Goal: Task Accomplishment & Management: Manage account settings

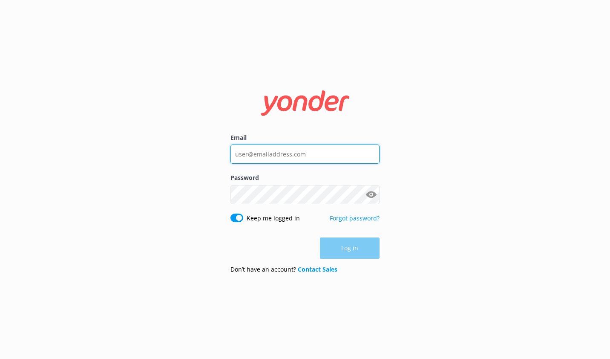
type input "[EMAIL_ADDRESS][DOMAIN_NAME]"
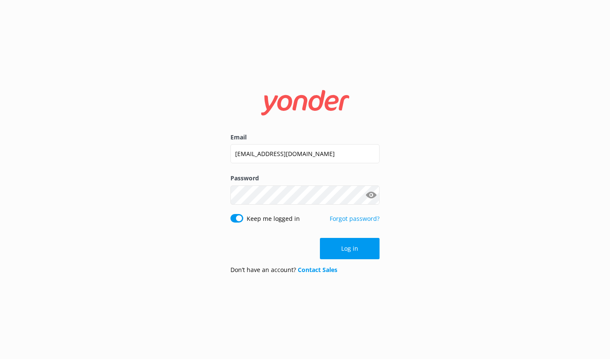
click at [359, 252] on div "Log in" at bounding box center [305, 248] width 149 height 21
click at [359, 252] on button "Log in" at bounding box center [350, 248] width 60 height 21
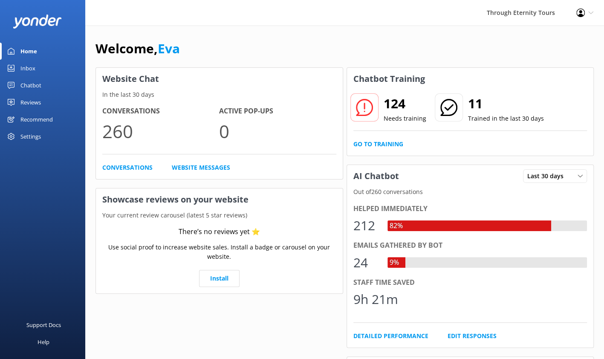
click at [35, 62] on div "Inbox" at bounding box center [27, 68] width 15 height 17
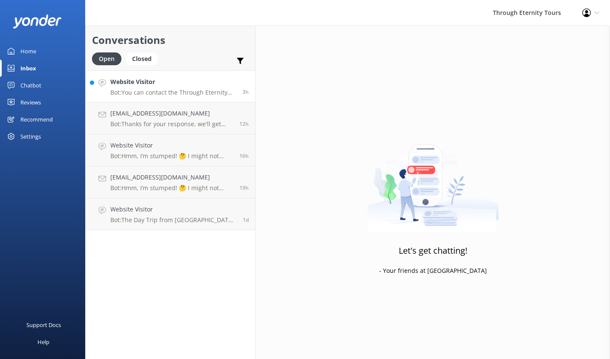
click at [184, 89] on p "Bot: You can contact the Through Eternity Tours team at [PHONE_NUMBER] or [PHON…" at bounding box center [173, 93] width 126 height 8
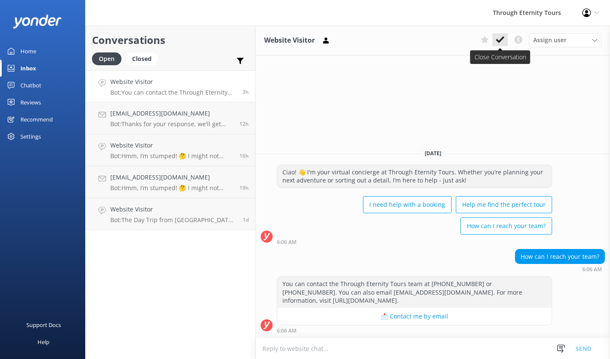
click at [502, 40] on use at bounding box center [500, 39] width 9 height 7
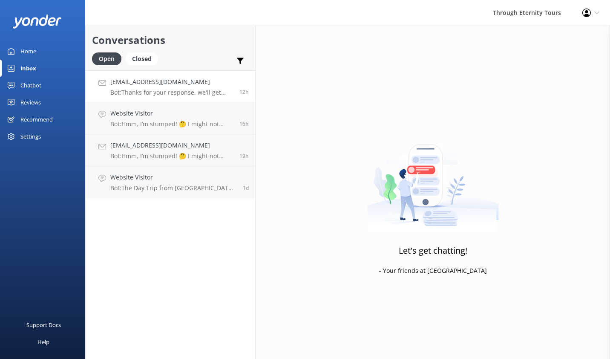
click at [176, 81] on h4 "[EMAIL_ADDRESS][DOMAIN_NAME]" at bounding box center [171, 81] width 123 height 9
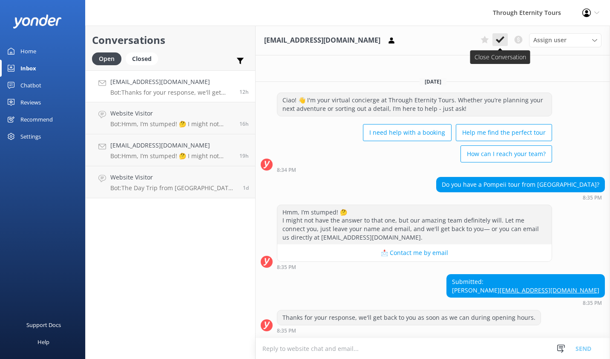
click at [501, 39] on use at bounding box center [500, 39] width 9 height 7
